Goal: Task Accomplishment & Management: Manage account settings

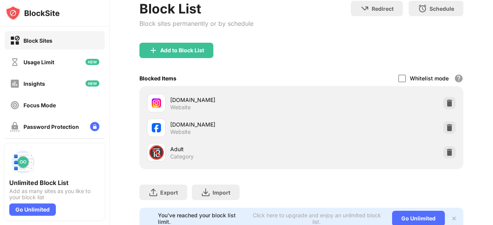
scroll to position [78, 0]
click at [445, 153] on img at bounding box center [449, 153] width 8 height 8
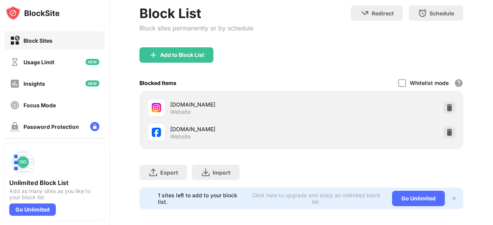
scroll to position [0, 0]
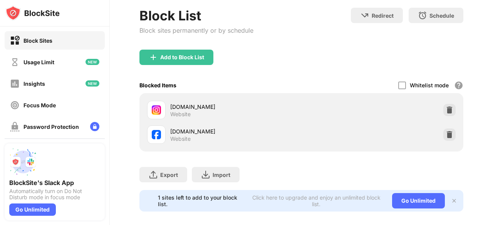
click at [41, 65] on div "Usage Limit" at bounding box center [38, 62] width 31 height 7
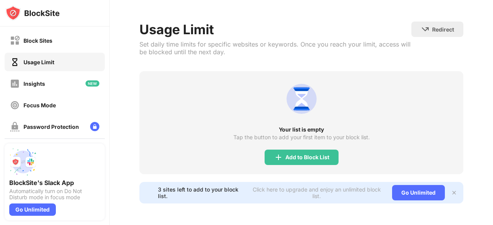
click at [25, 87] on div "Insights" at bounding box center [27, 84] width 35 height 10
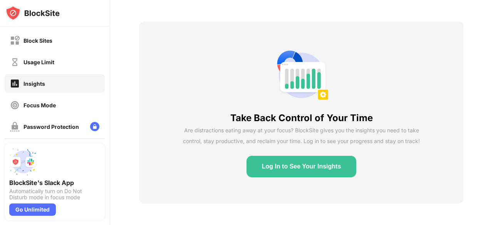
scroll to position [32, 0]
click at [30, 77] on div "Insights" at bounding box center [55, 83] width 100 height 18
click at [25, 64] on div "Usage Limit" at bounding box center [38, 62] width 31 height 7
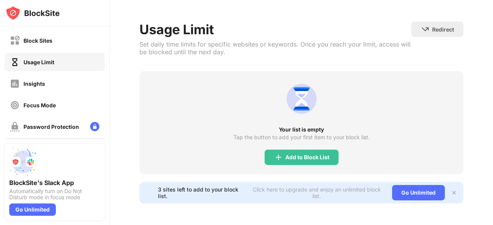
scroll to position [32, 0]
